Goal: Find specific page/section: Find specific page/section

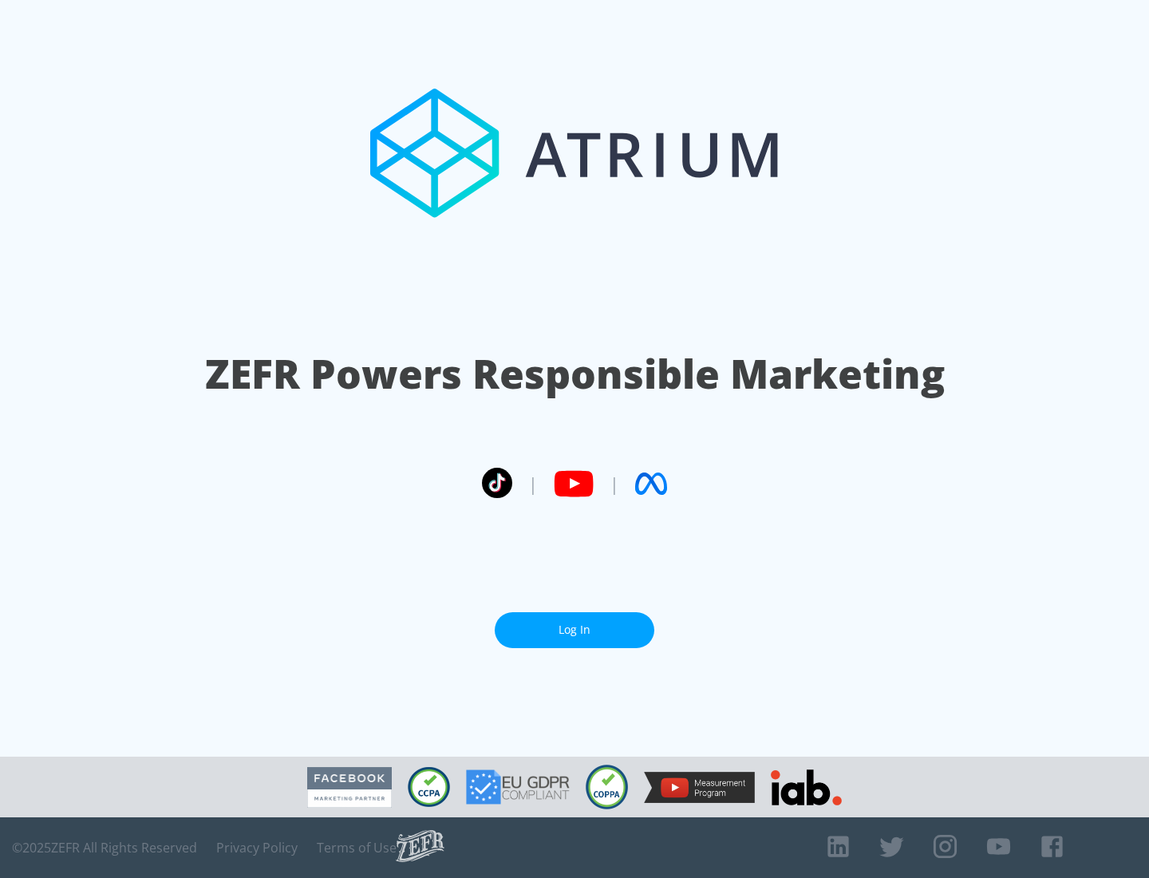
click at [575, 623] on link "Log In" at bounding box center [575, 630] width 160 height 36
